Goal: Task Accomplishment & Management: Complete application form

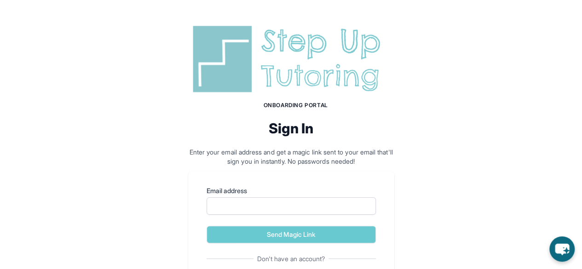
scroll to position [58, 0]
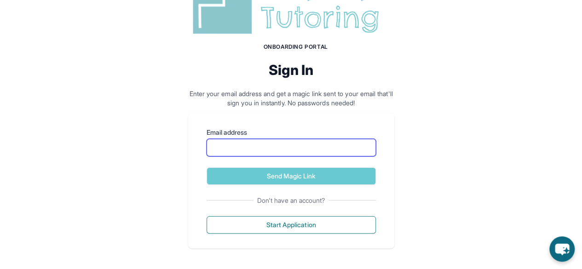
click at [271, 148] on input "Email address" at bounding box center [291, 147] width 169 height 17
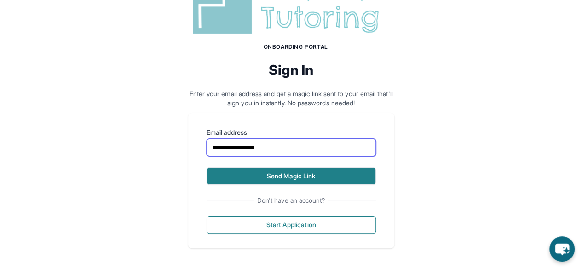
type input "**********"
click at [263, 174] on button "Send Magic Link" at bounding box center [291, 175] width 169 height 17
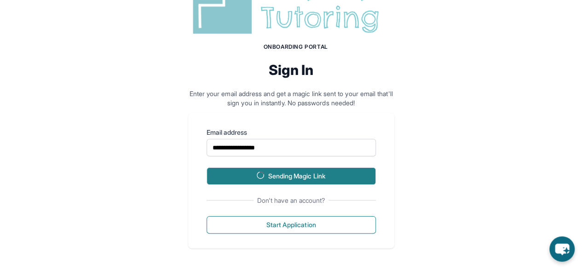
scroll to position [101, 0]
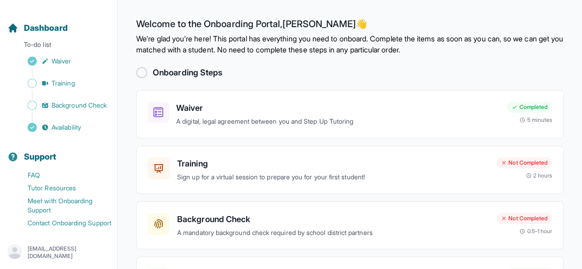
scroll to position [77, 0]
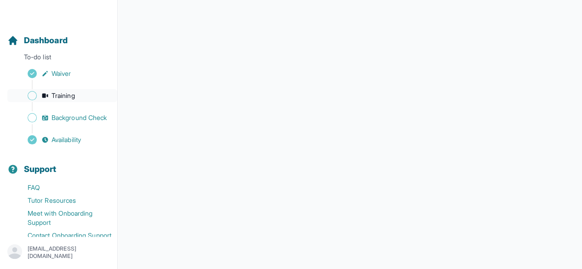
scroll to position [67, 0]
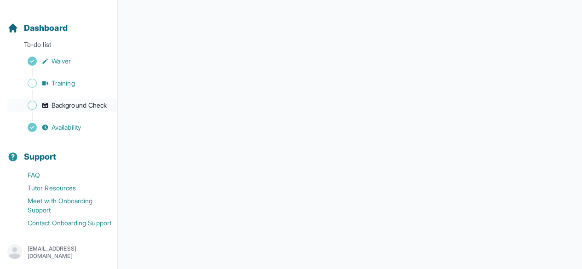
click at [70, 101] on span "Background Check" at bounding box center [79, 105] width 55 height 9
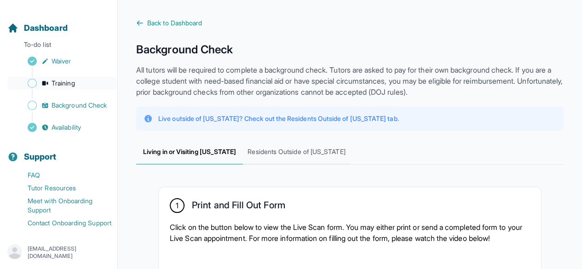
click at [69, 79] on span "Training" at bounding box center [63, 83] width 23 height 9
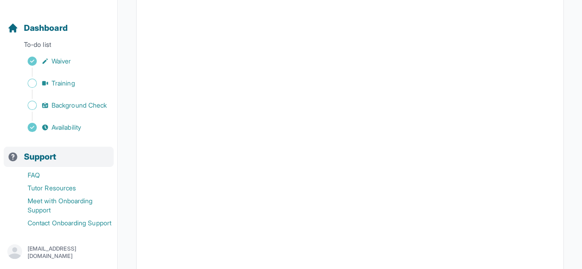
scroll to position [185, 0]
click at [66, 79] on span "Training" at bounding box center [63, 83] width 23 height 9
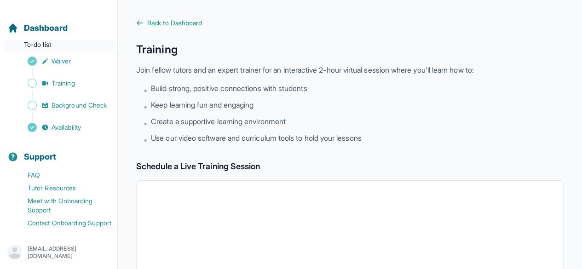
scroll to position [0, 0]
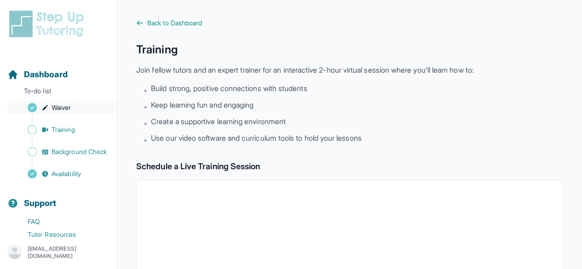
click at [55, 114] on link "Waiver" at bounding box center [62, 107] width 110 height 13
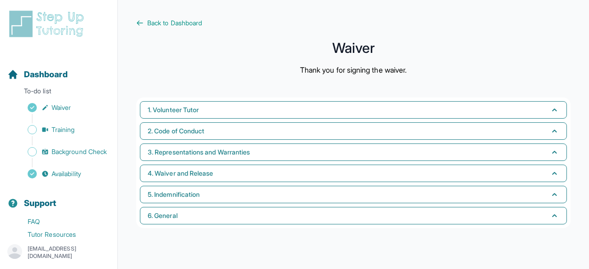
click at [66, 137] on div "Sidebar" at bounding box center [60, 140] width 106 height 9
click at [59, 128] on span "Training" at bounding box center [63, 129] width 23 height 9
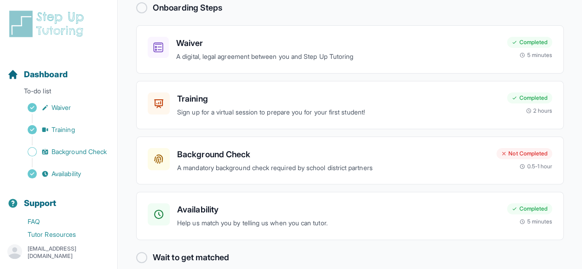
scroll to position [77, 0]
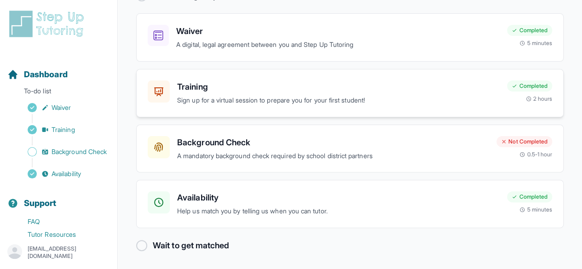
click at [248, 105] on div "Training Sign up for a virtual session to prepare you for your first student! C…" at bounding box center [349, 93] width 427 height 48
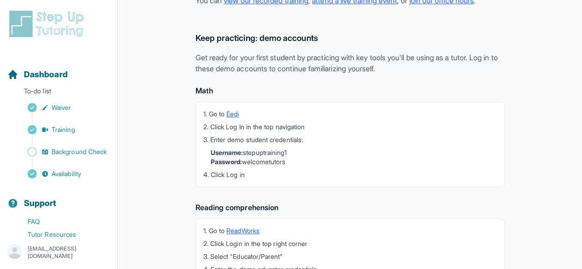
scroll to position [309, 0]
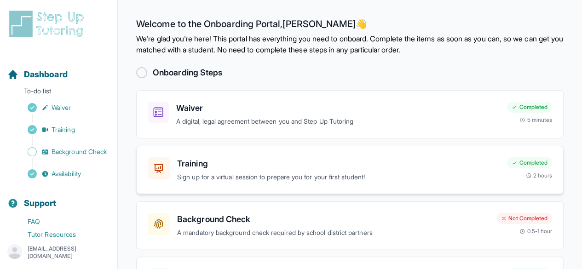
scroll to position [77, 0]
